Goal: Information Seeking & Learning: Find specific page/section

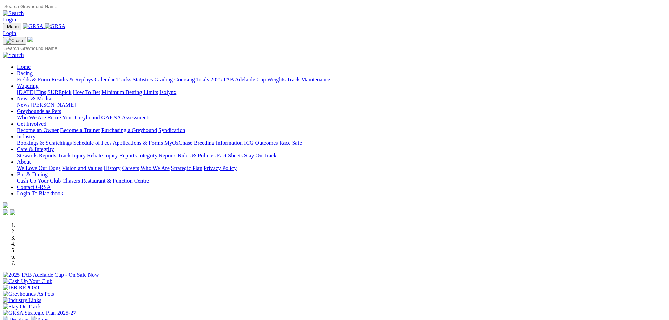
click at [56, 153] on link "Stewards Reports" at bounding box center [36, 156] width 39 height 6
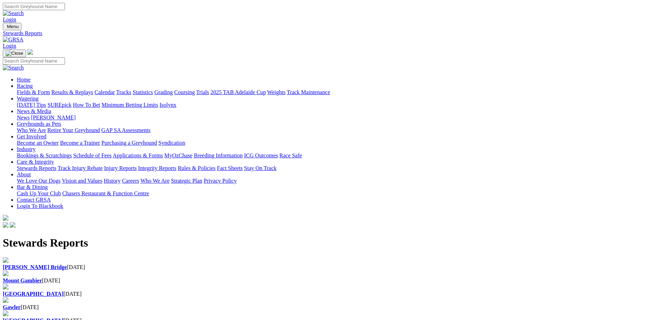
click at [67, 264] on b "[PERSON_NAME] Bridge" at bounding box center [35, 267] width 64 height 6
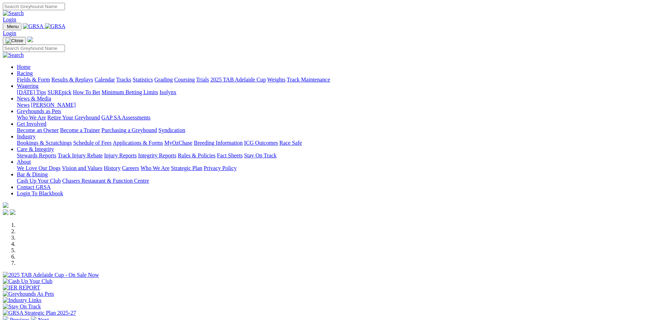
scroll to position [211, 0]
